Goal: Entertainment & Leisure: Browse casually

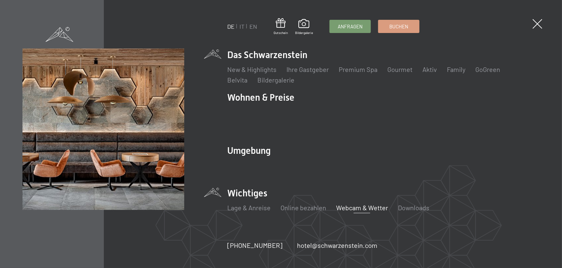
click at [352, 204] on link "Webcam & Wetter" at bounding box center [362, 208] width 52 height 8
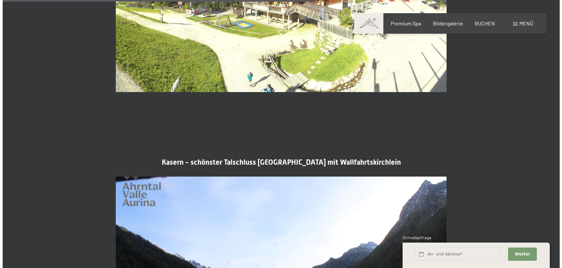
scroll to position [1322, 0]
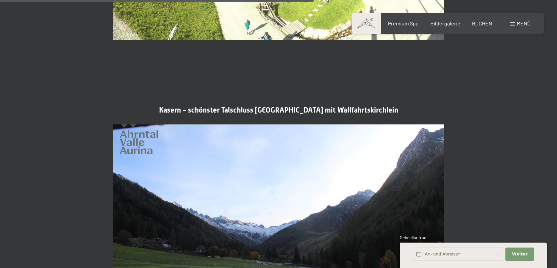
click at [525, 23] on span "Menü" at bounding box center [523, 23] width 14 height 6
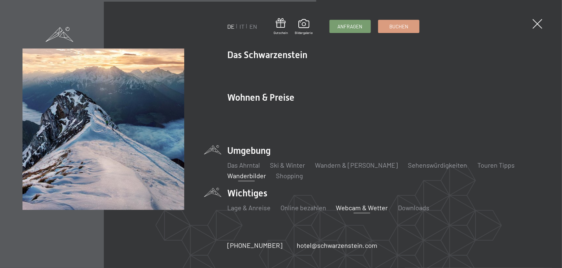
click at [249, 172] on link "Wanderbilder" at bounding box center [246, 176] width 39 height 8
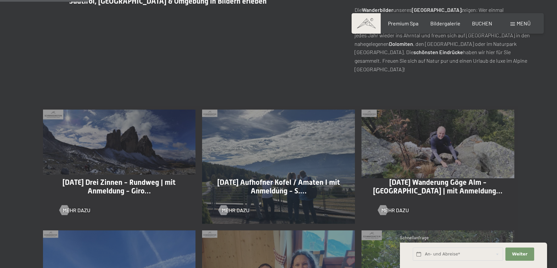
scroll to position [297, 0]
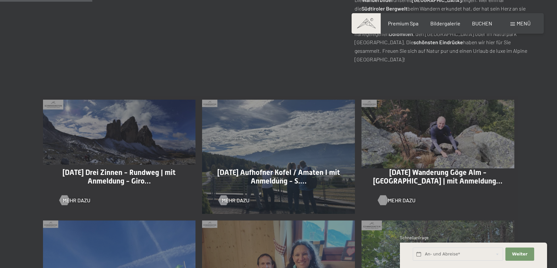
click at [388, 199] on span "Mehr dazu" at bounding box center [401, 200] width 27 height 7
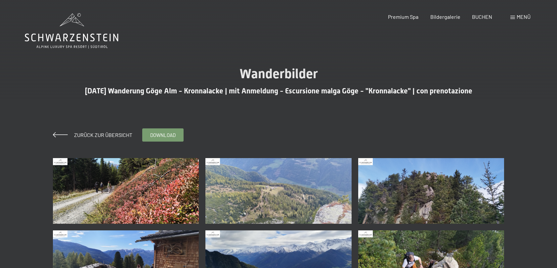
click at [161, 205] on img at bounding box center [126, 191] width 146 height 66
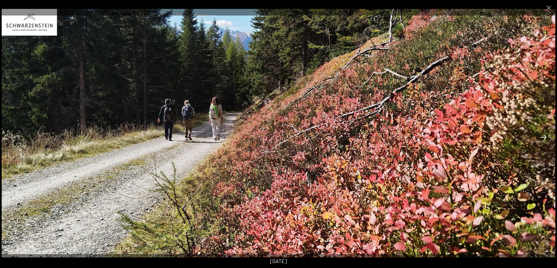
click at [544, 137] on button "Next slide" at bounding box center [543, 137] width 14 height 13
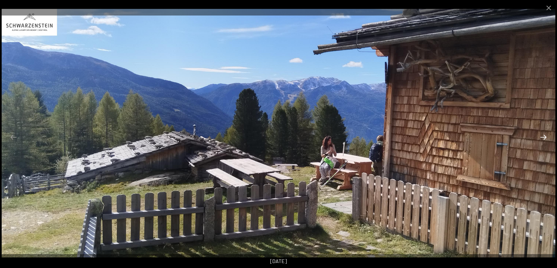
click at [544, 137] on button "Next slide" at bounding box center [543, 137] width 14 height 13
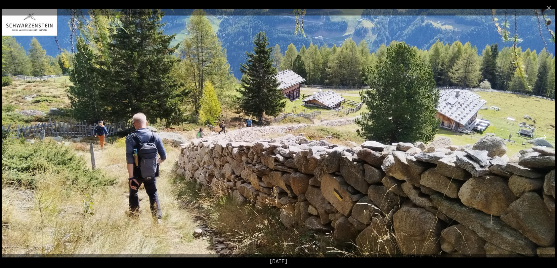
click at [544, 137] on button "Next slide" at bounding box center [543, 137] width 14 height 13
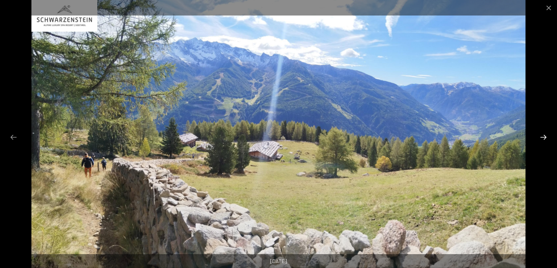
click at [544, 137] on button "Next slide" at bounding box center [543, 137] width 14 height 13
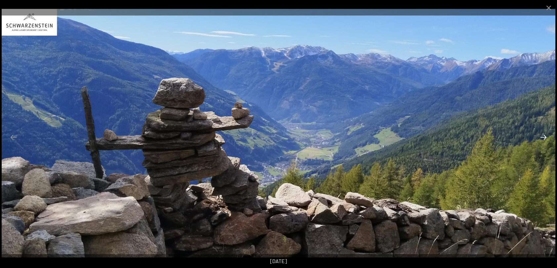
click at [544, 137] on button "Next slide" at bounding box center [543, 137] width 14 height 13
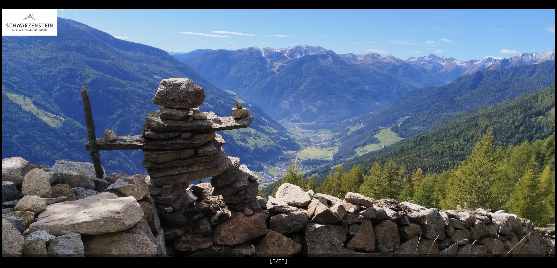
click at [544, 137] on button "Next slide" at bounding box center [546, 137] width 14 height 13
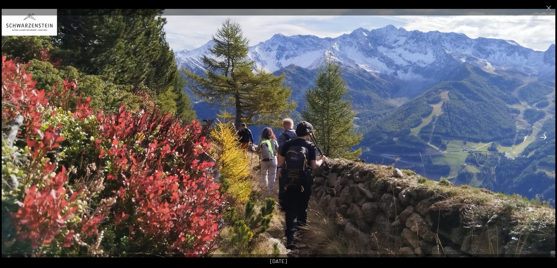
click at [544, 137] on button "Next slide" at bounding box center [543, 137] width 14 height 13
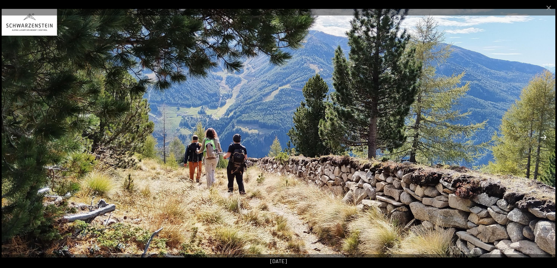
click at [544, 137] on button "Next slide" at bounding box center [543, 137] width 14 height 13
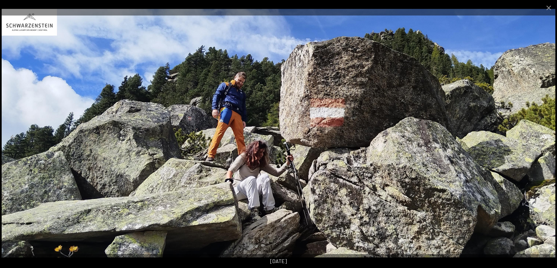
click at [544, 137] on button "Next slide" at bounding box center [543, 137] width 14 height 13
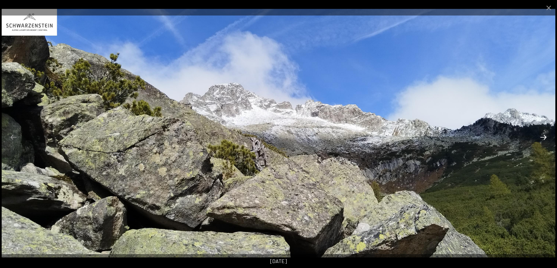
click at [544, 137] on button "Next slide" at bounding box center [543, 137] width 14 height 13
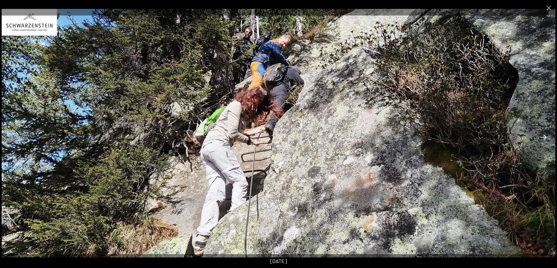
click at [544, 137] on button "Next slide" at bounding box center [543, 137] width 14 height 13
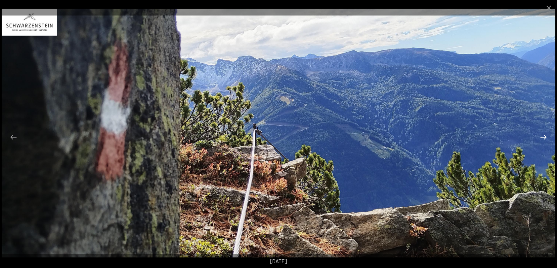
click at [544, 137] on button "Next slide" at bounding box center [543, 137] width 14 height 13
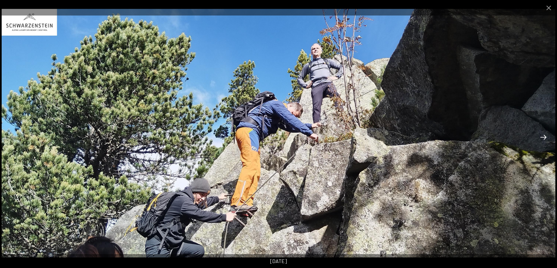
click at [544, 137] on button "Next slide" at bounding box center [543, 137] width 14 height 13
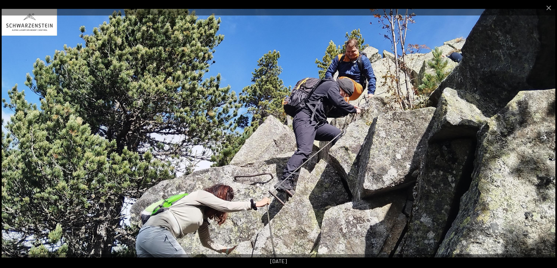
click at [544, 137] on button "Next slide" at bounding box center [543, 137] width 14 height 13
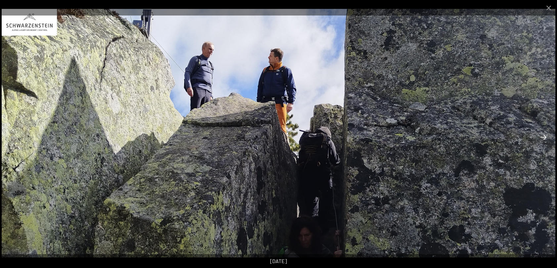
click at [544, 137] on button "Next slide" at bounding box center [543, 137] width 14 height 13
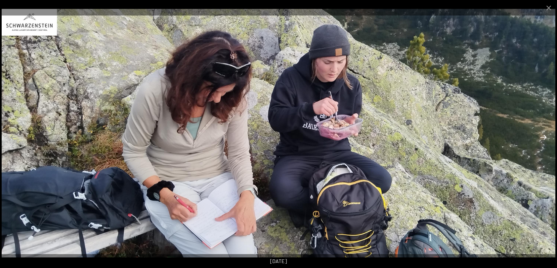
click at [544, 137] on button "Next slide" at bounding box center [543, 137] width 14 height 13
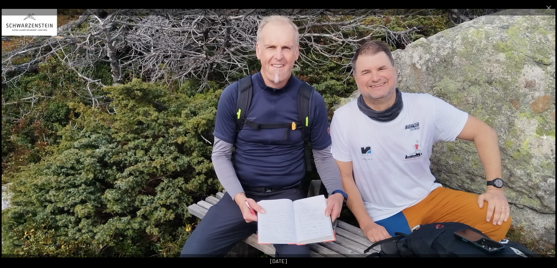
click at [544, 137] on button "Next slide" at bounding box center [543, 137] width 14 height 13
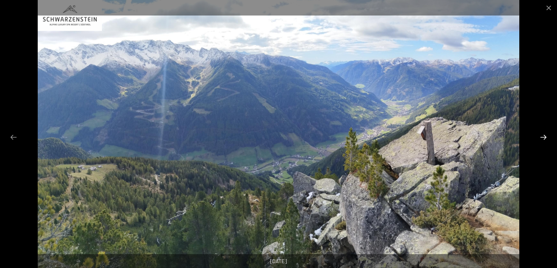
click at [544, 137] on button "Next slide" at bounding box center [543, 137] width 14 height 13
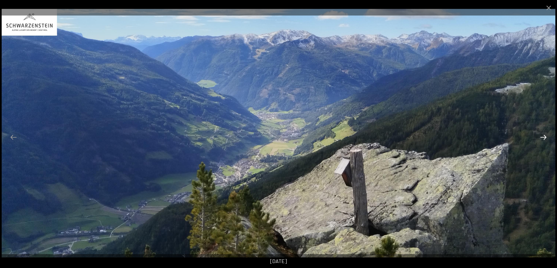
click at [544, 137] on button "Next slide" at bounding box center [543, 137] width 14 height 13
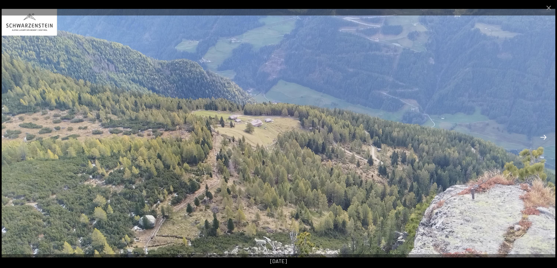
click at [544, 137] on button "Next slide" at bounding box center [543, 137] width 14 height 13
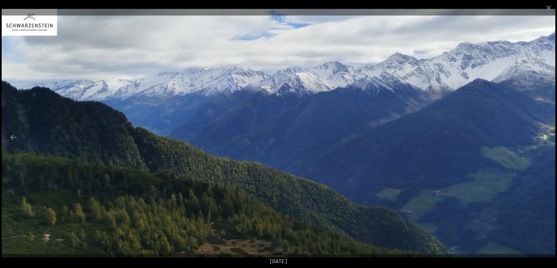
click at [544, 137] on button "Next slide" at bounding box center [543, 137] width 14 height 13
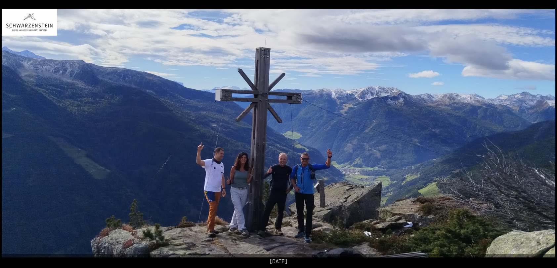
click at [544, 137] on button "Next slide" at bounding box center [546, 137] width 14 height 13
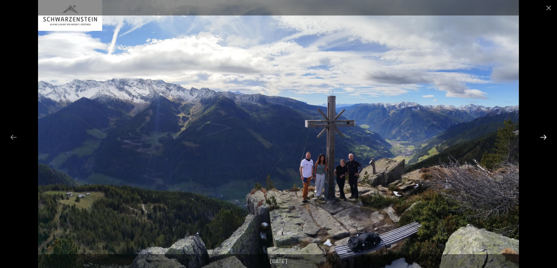
click at [544, 137] on button "Next slide" at bounding box center [543, 137] width 14 height 13
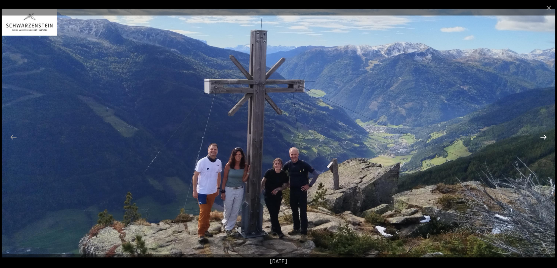
click at [544, 137] on button "Next slide" at bounding box center [543, 137] width 14 height 13
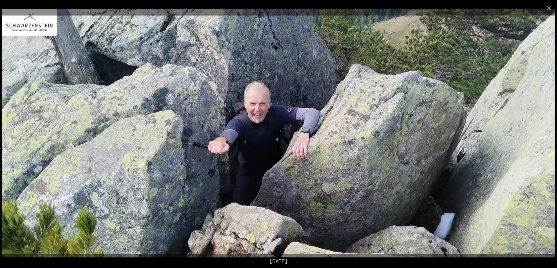
click at [544, 137] on button "Next slide" at bounding box center [543, 137] width 14 height 13
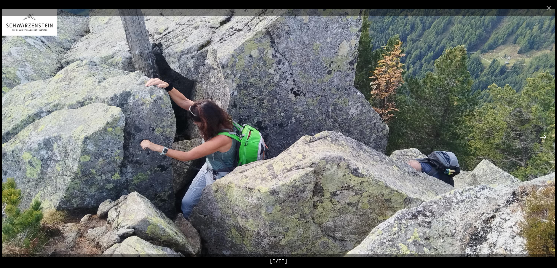
click at [544, 137] on button "Next slide" at bounding box center [543, 137] width 14 height 13
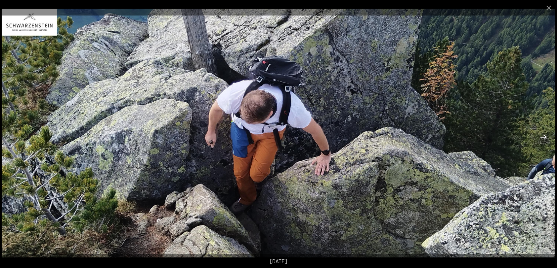
click at [544, 137] on button "Next slide" at bounding box center [543, 137] width 14 height 13
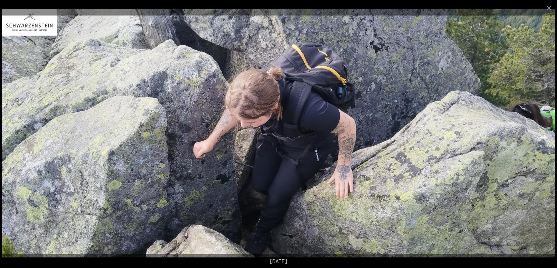
click at [544, 137] on button "Next slide" at bounding box center [543, 137] width 14 height 13
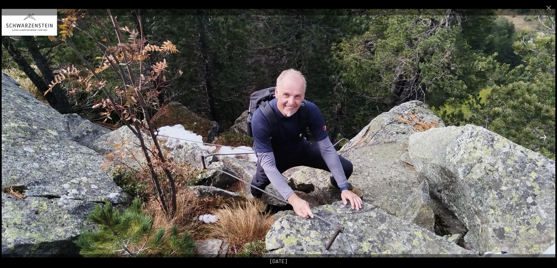
click at [544, 137] on button "Next slide" at bounding box center [543, 137] width 14 height 13
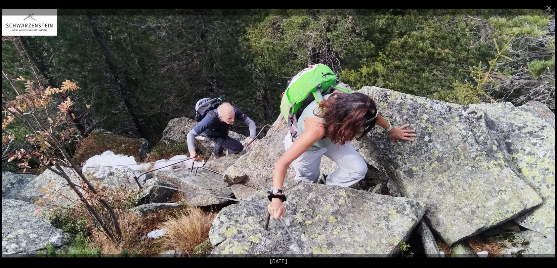
click at [544, 137] on button "Next slide" at bounding box center [543, 137] width 14 height 13
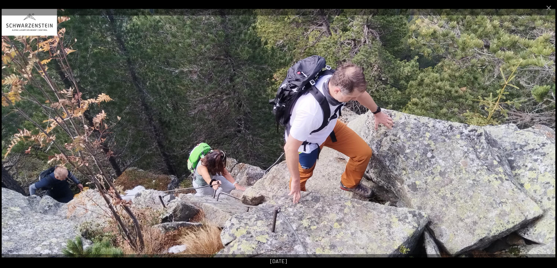
click at [544, 137] on button "Next slide" at bounding box center [543, 137] width 14 height 13
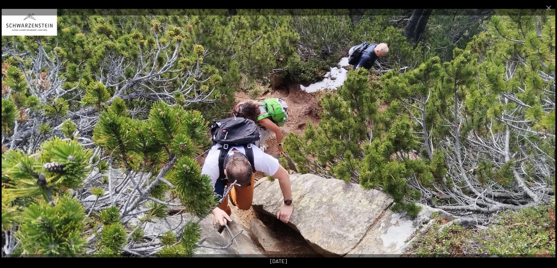
click at [544, 137] on button "Next slide" at bounding box center [543, 137] width 14 height 13
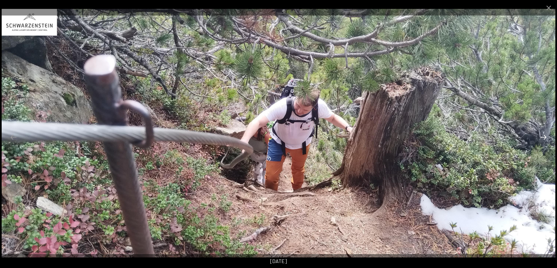
click at [544, 137] on button "Next slide" at bounding box center [543, 137] width 14 height 13
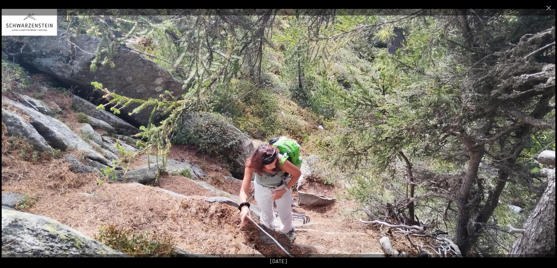
click at [544, 137] on button "Next slide" at bounding box center [543, 137] width 14 height 13
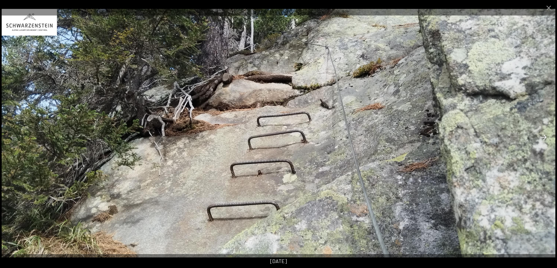
click at [544, 137] on button "Next slide" at bounding box center [543, 137] width 14 height 13
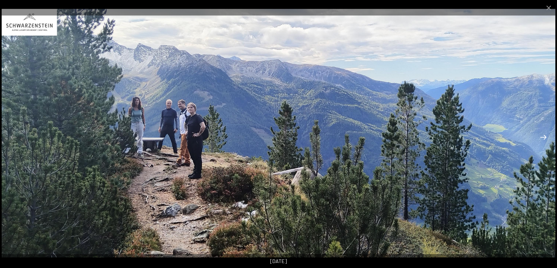
click at [544, 137] on button "Next slide" at bounding box center [543, 137] width 14 height 13
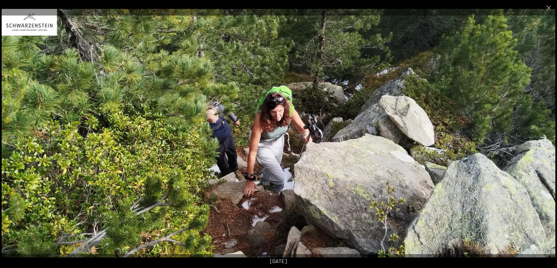
click at [542, 137] on button "Next slide" at bounding box center [543, 137] width 14 height 13
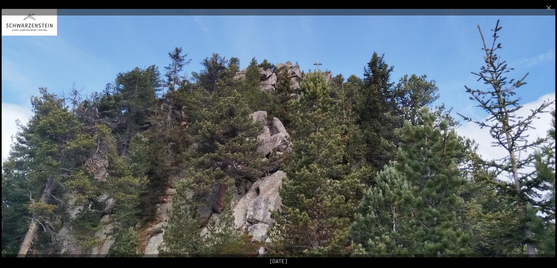
click at [542, 137] on button "Next slide" at bounding box center [543, 137] width 14 height 13
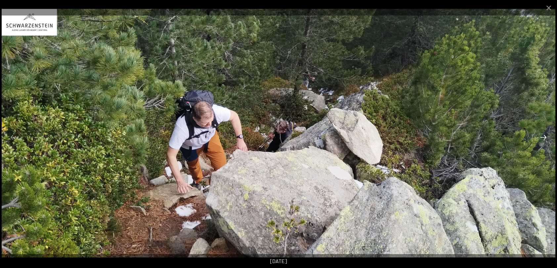
click at [542, 137] on button "Next slide" at bounding box center [543, 137] width 14 height 13
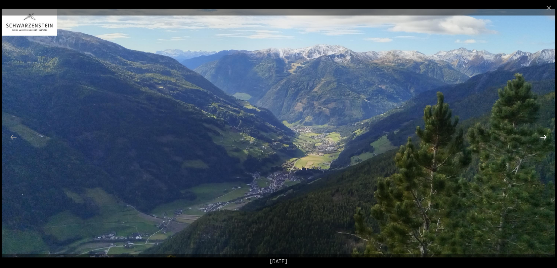
click at [542, 137] on button "Next slide" at bounding box center [543, 137] width 14 height 13
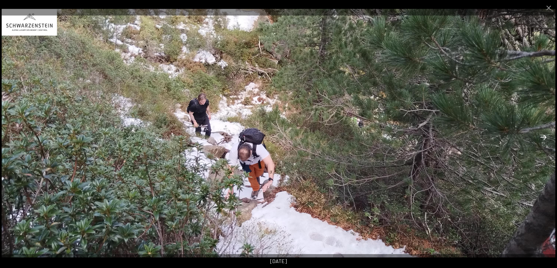
click at [542, 137] on button "Next slide" at bounding box center [543, 137] width 14 height 13
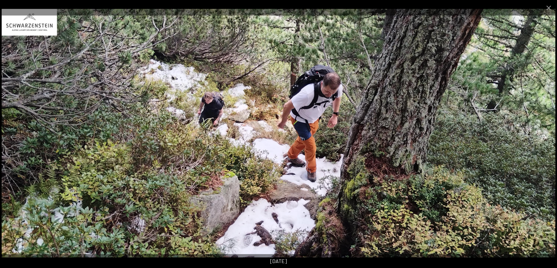
click at [542, 137] on button "Next slide" at bounding box center [543, 137] width 14 height 13
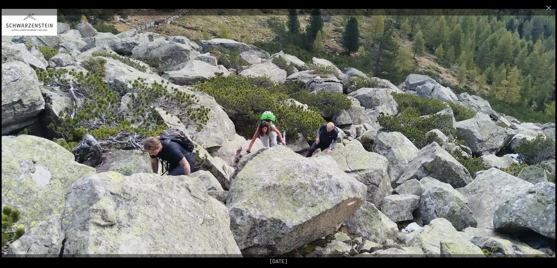
click at [542, 137] on button "Next slide" at bounding box center [543, 137] width 14 height 13
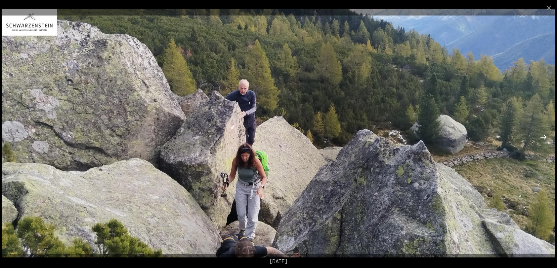
click at [542, 137] on button "Next slide" at bounding box center [543, 137] width 14 height 13
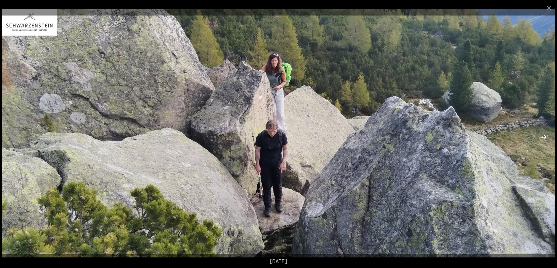
click at [543, 137] on button "Next slide" at bounding box center [543, 137] width 14 height 13
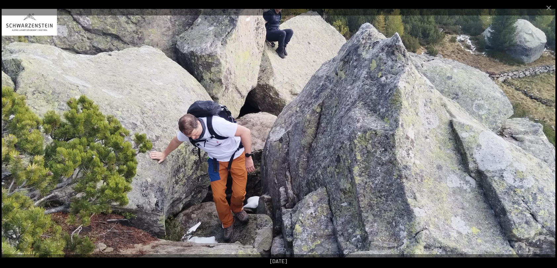
click at [543, 137] on button "Next slide" at bounding box center [543, 137] width 14 height 13
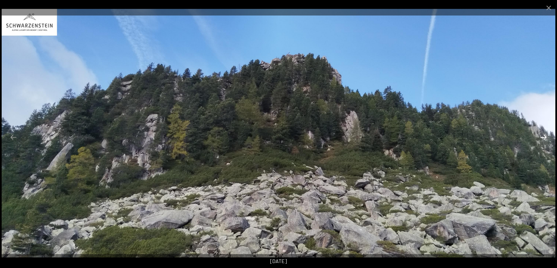
click at [543, 137] on button "Next slide" at bounding box center [543, 137] width 14 height 13
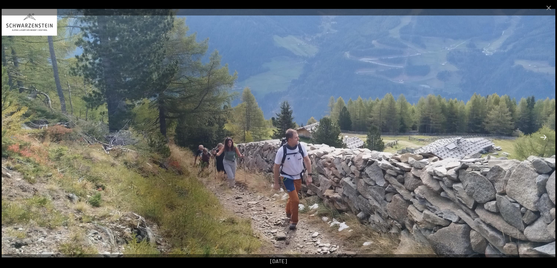
click at [543, 137] on button "Next slide" at bounding box center [543, 137] width 14 height 13
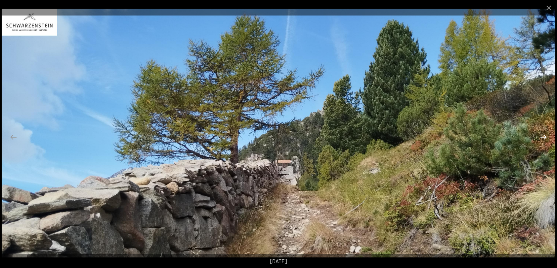
click at [543, 137] on button "Next slide" at bounding box center [543, 137] width 14 height 13
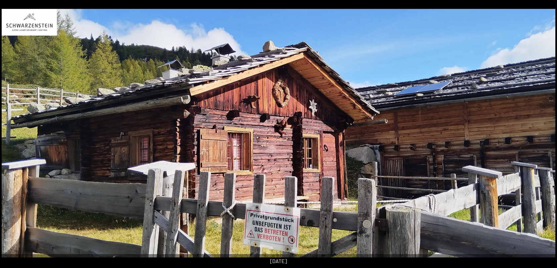
click at [543, 137] on button "Next slide" at bounding box center [546, 137] width 14 height 13
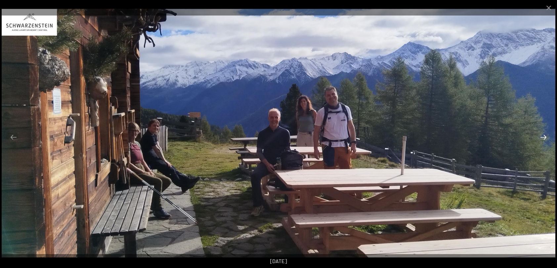
click at [543, 137] on button "Next slide" at bounding box center [543, 137] width 14 height 13
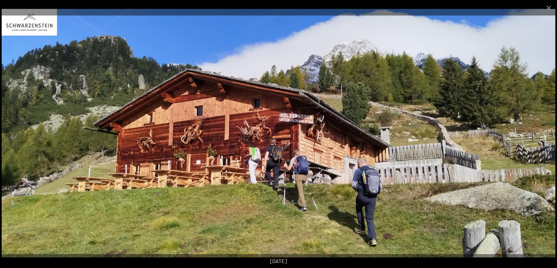
click at [543, 137] on button "Next slide" at bounding box center [543, 137] width 14 height 13
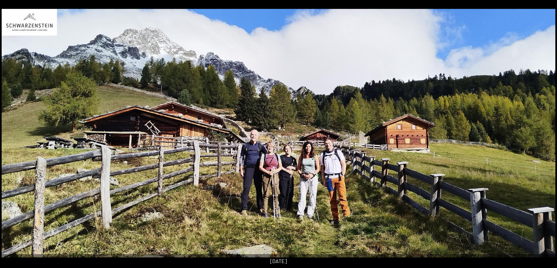
click at [543, 137] on button "Next slide" at bounding box center [546, 137] width 14 height 13
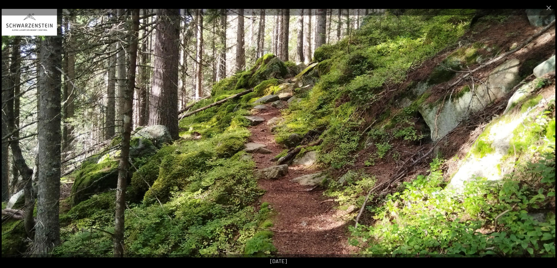
click at [543, 137] on button "Next slide" at bounding box center [543, 137] width 14 height 13
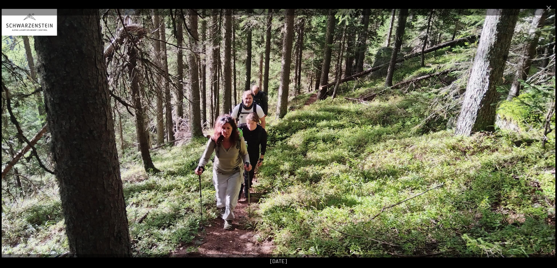
click at [543, 137] on button "Next slide" at bounding box center [543, 137] width 14 height 13
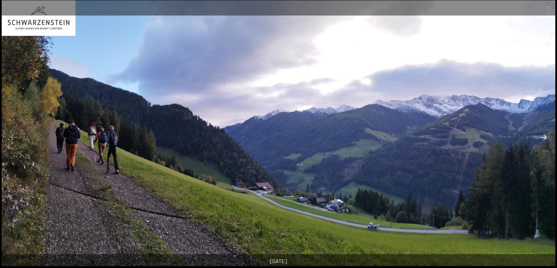
click at [543, 137] on button "Next slide" at bounding box center [543, 137] width 14 height 13
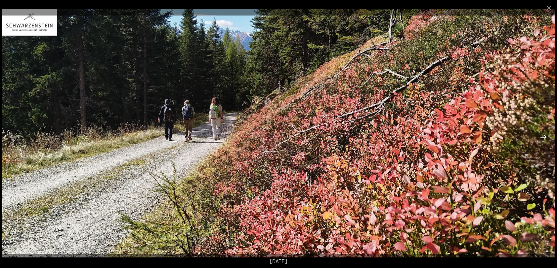
click at [543, 137] on button "Next slide" at bounding box center [543, 137] width 14 height 13
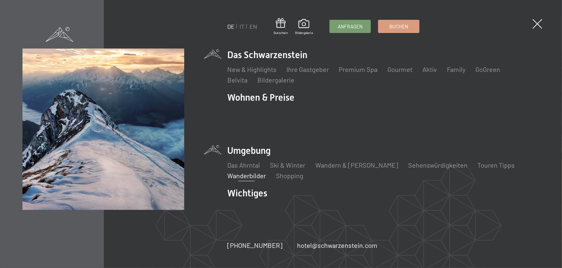
click at [243, 172] on link "Wanderbilder" at bounding box center [246, 176] width 39 height 8
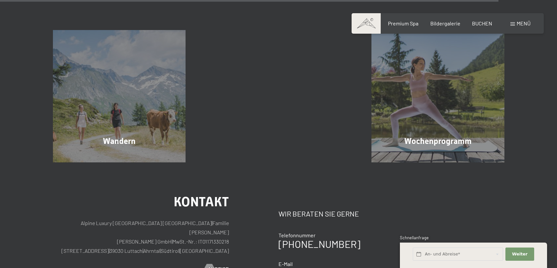
scroll to position [1653, 0]
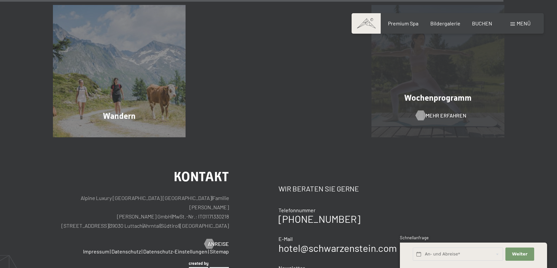
click at [423, 115] on div at bounding box center [421, 115] width 6 height 10
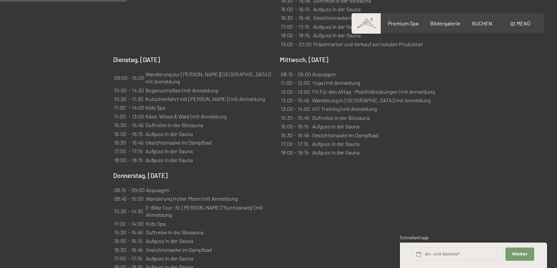
scroll to position [661, 0]
